Goal: Task Accomplishment & Management: Use online tool/utility

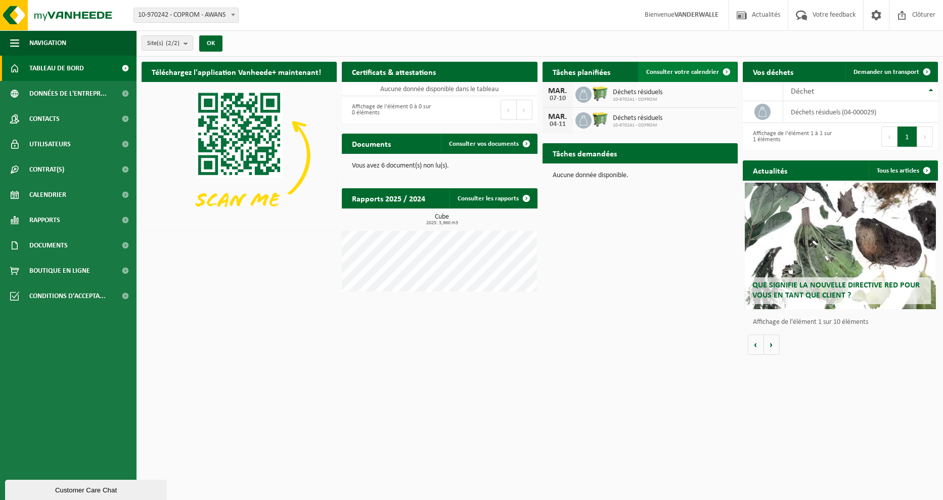
click at [673, 75] on link "Consulter votre calendrier" at bounding box center [687, 72] width 99 height 20
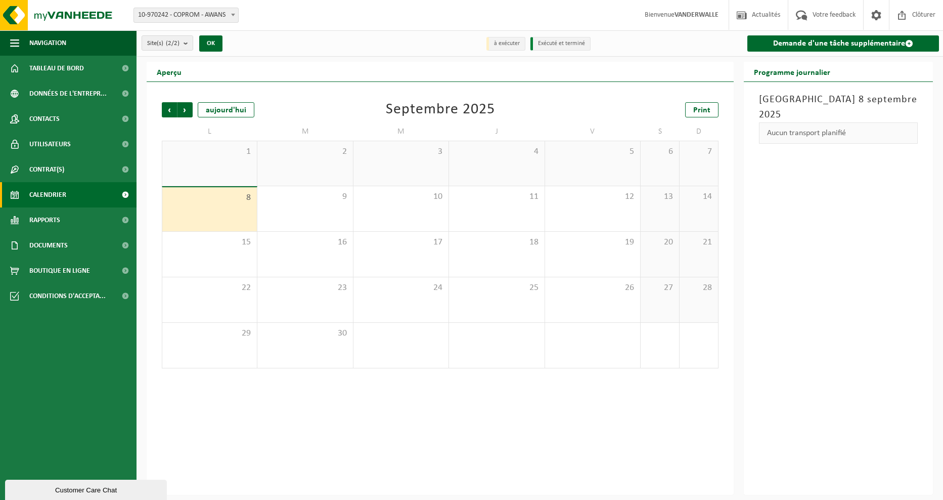
click at [562, 47] on li "Exécuté et terminé" at bounding box center [560, 44] width 60 height 14
click at [525, 45] on li "à exécuter" at bounding box center [505, 44] width 39 height 14
click at [546, 45] on li "Exécuté et terminé" at bounding box center [560, 44] width 60 height 14
click at [794, 45] on link "Demande d'une tâche supplémentaire" at bounding box center [843, 43] width 192 height 16
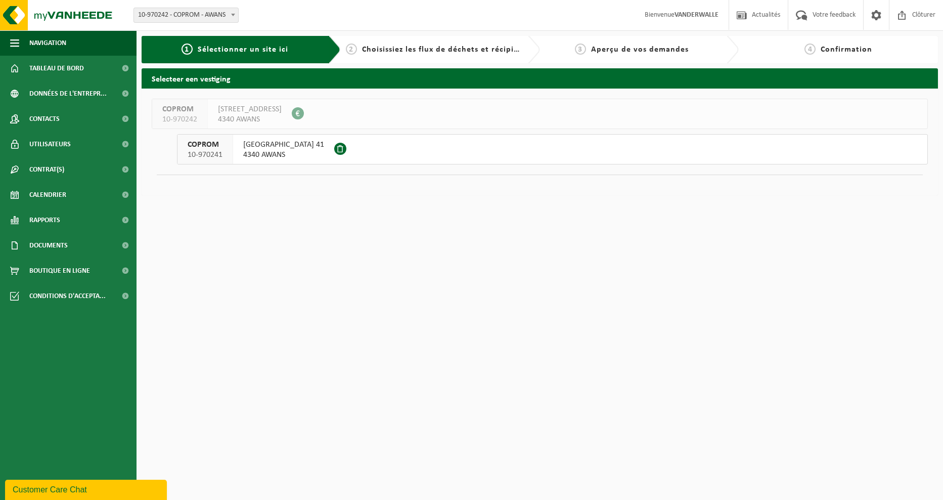
click at [309, 152] on span "4340 AWANS" at bounding box center [283, 155] width 81 height 10
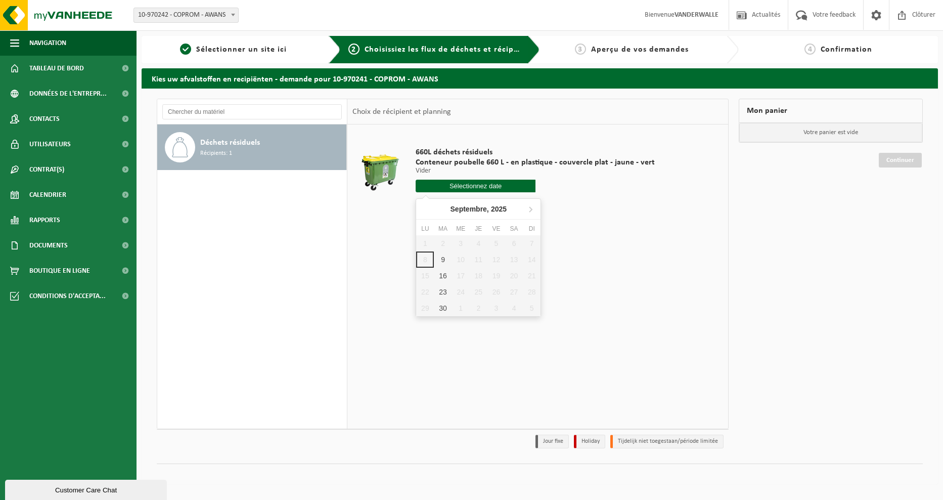
click at [448, 189] on input "text" at bounding box center [476, 186] width 120 height 13
click at [829, 263] on div "Mon panier Votre panier est vide Continuer" at bounding box center [831, 276] width 194 height 354
